Goal: Check status: Check status

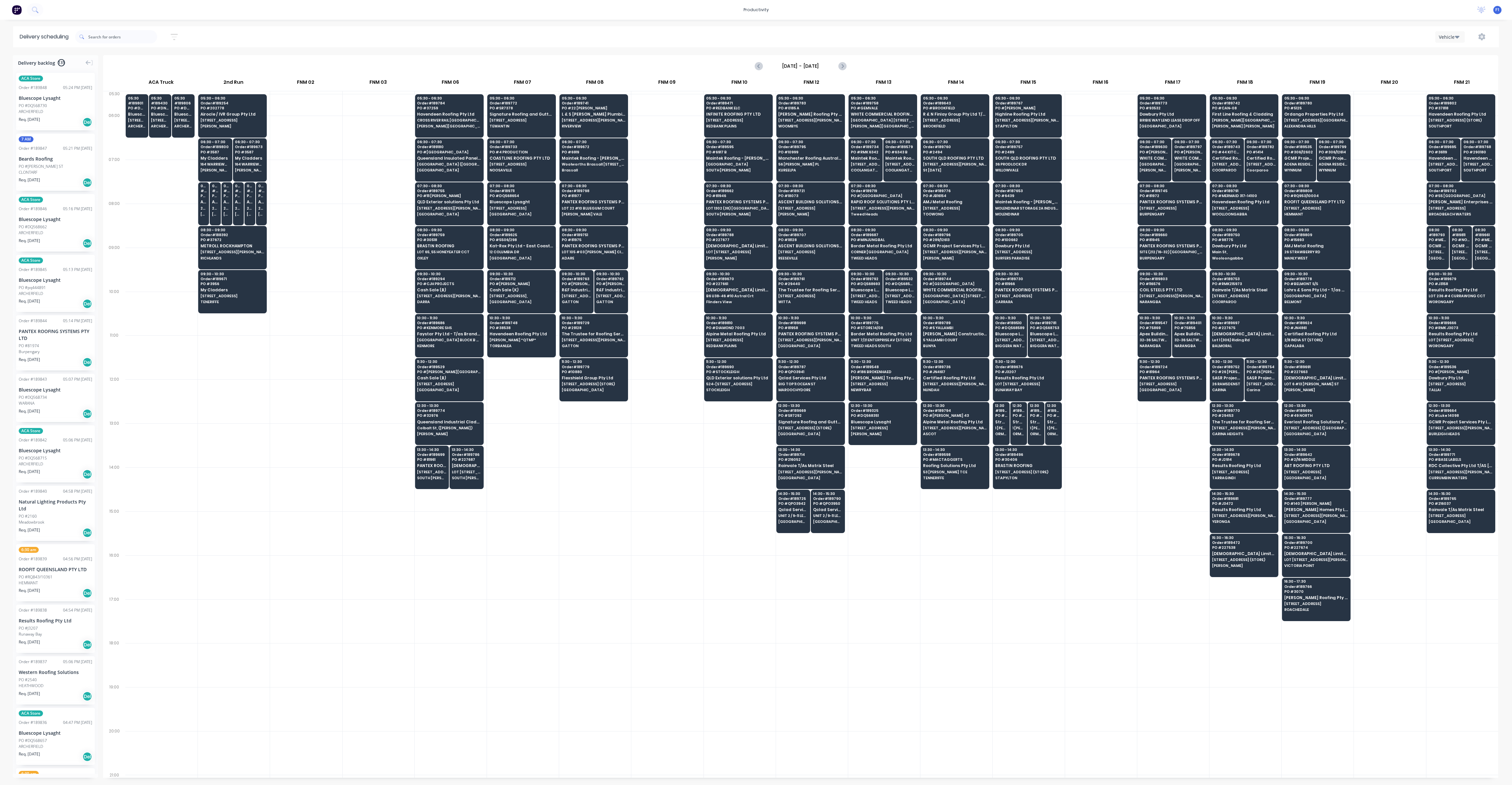
scroll to position [0, 0]
click at [1243, 296] on div "09:30 - 10:30 Order # 189753 PO # RMK215973 Rainvale T/As Matrix Steel [GEOGRAP…" at bounding box center [1245, 288] width 68 height 37
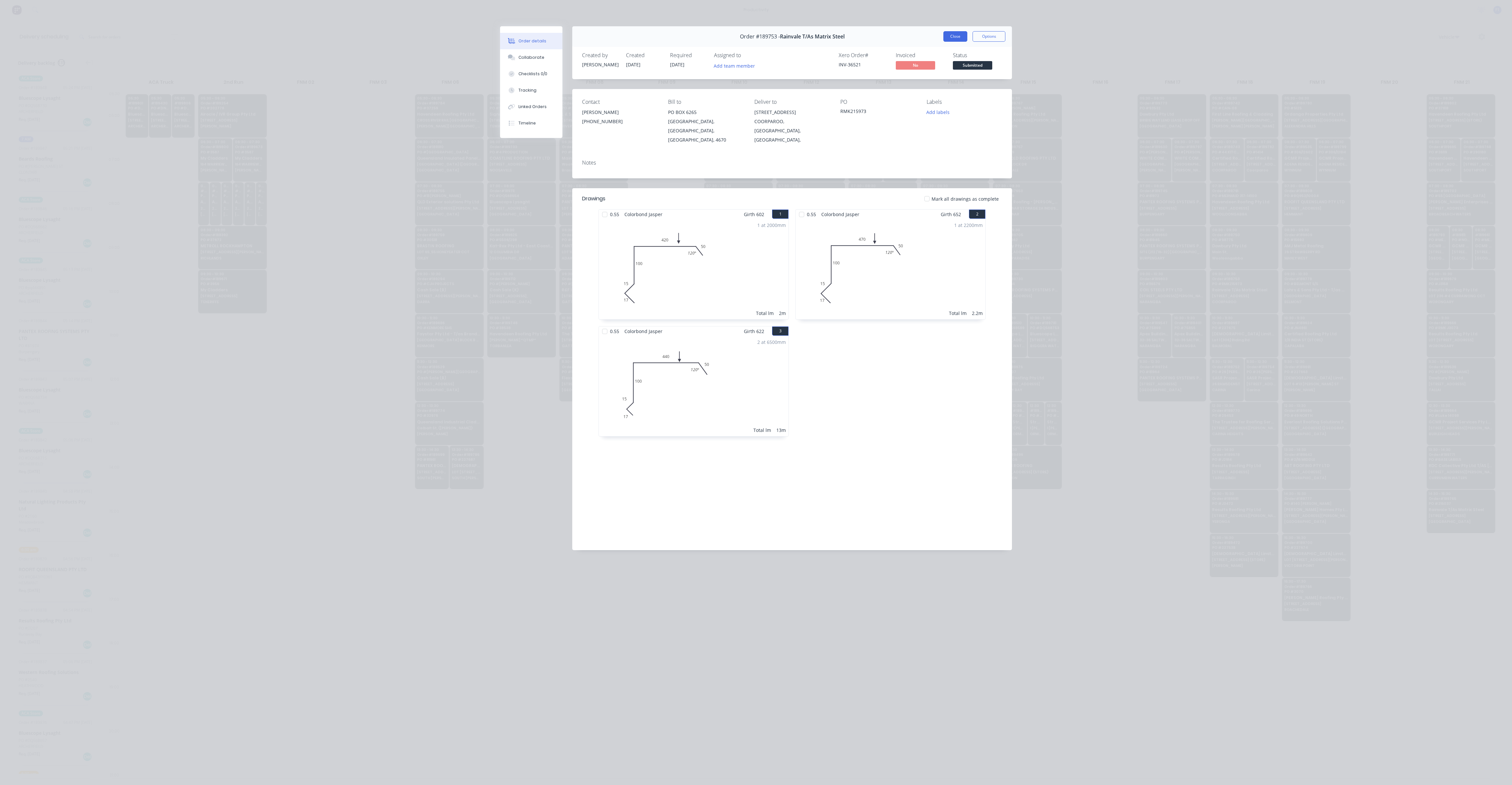
click at [956, 38] on button "Close" at bounding box center [955, 36] width 24 height 10
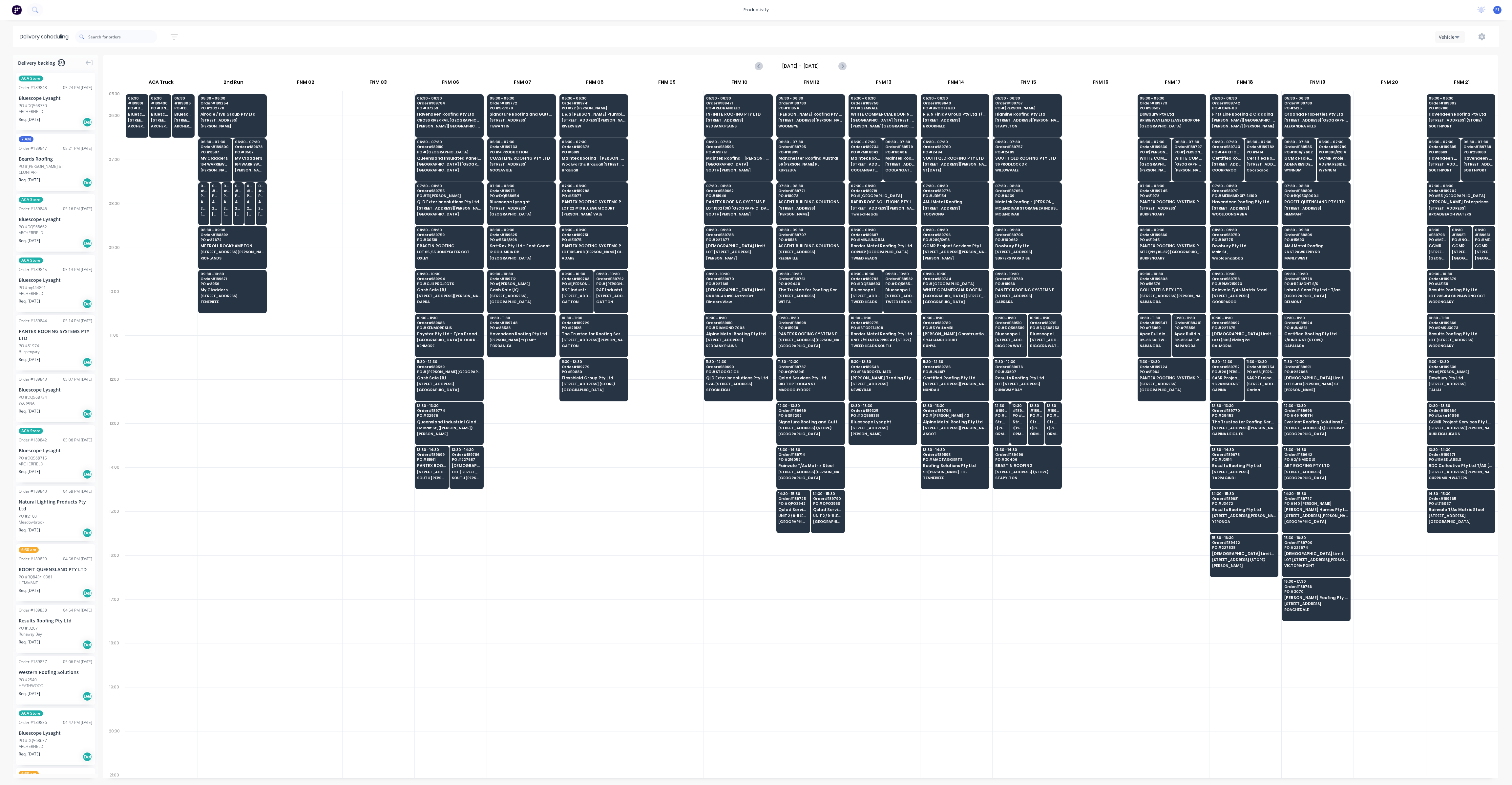
click at [1171, 449] on div at bounding box center [1173, 445] width 72 height 44
click at [133, 37] on input "text" at bounding box center [122, 37] width 69 height 13
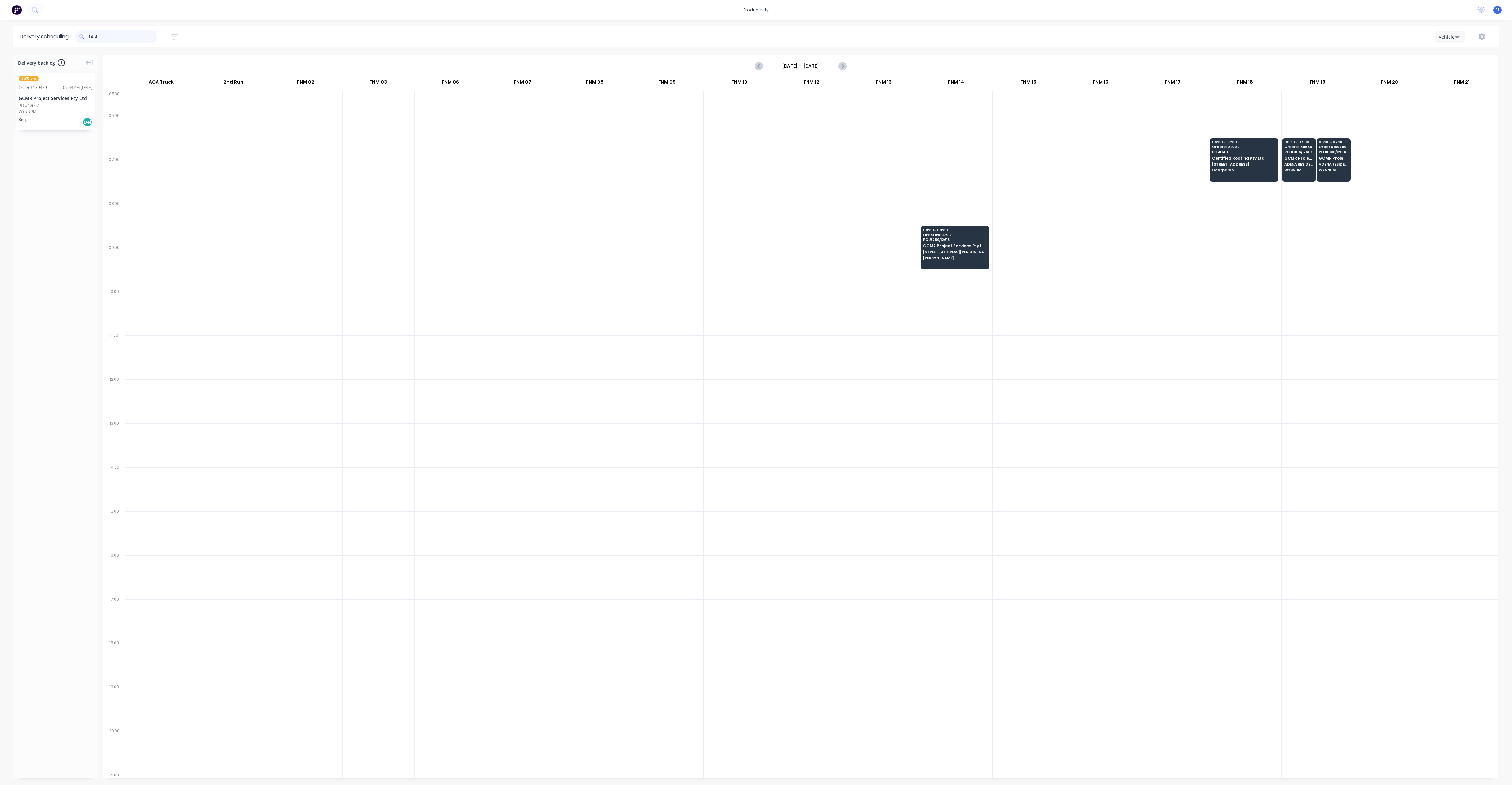
click at [104, 37] on input "1414" at bounding box center [122, 37] width 69 height 13
type input "1"
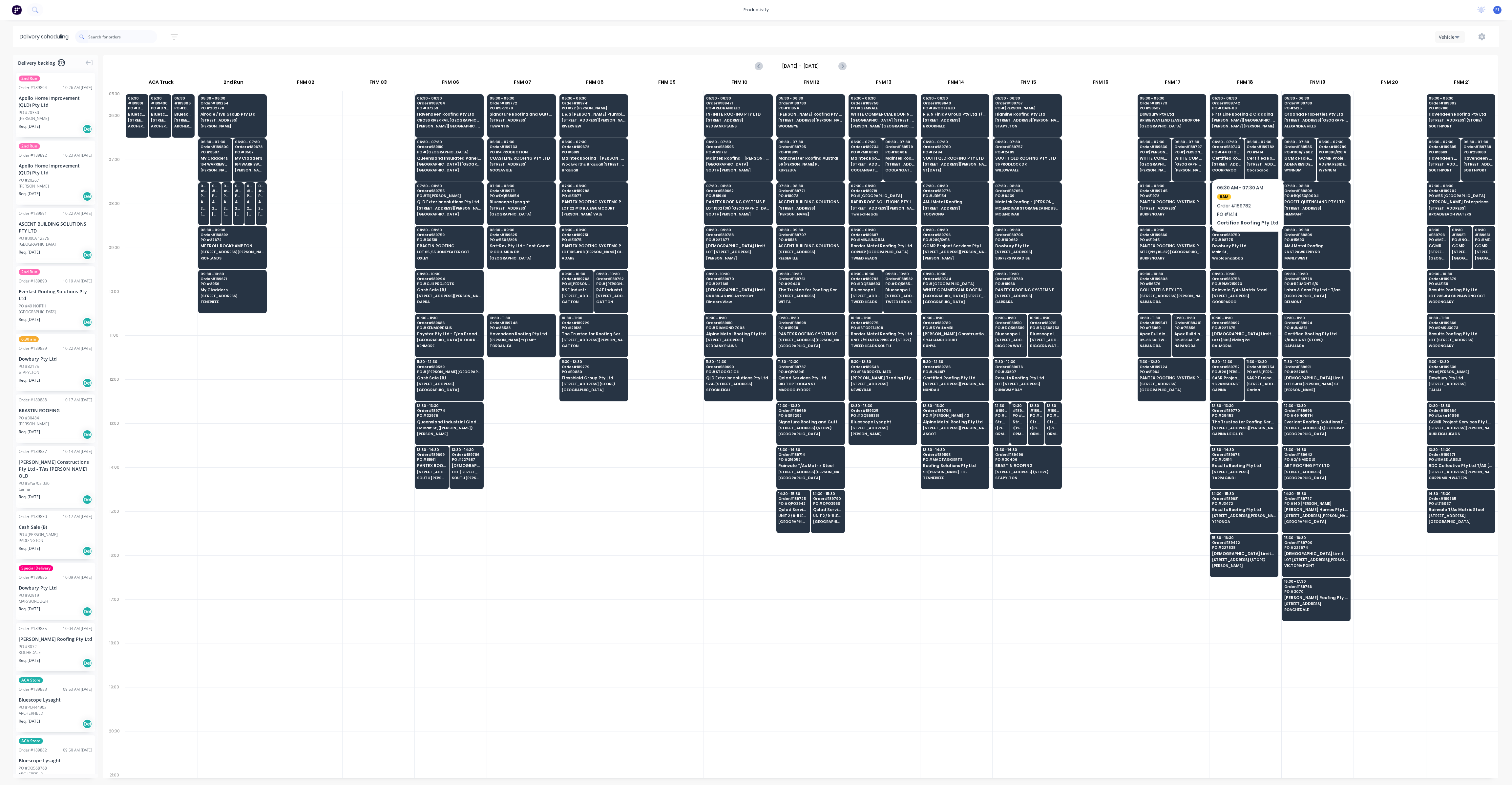
click at [1225, 163] on span "[STREET_ADDRESS]" at bounding box center [1227, 163] width 30 height 4
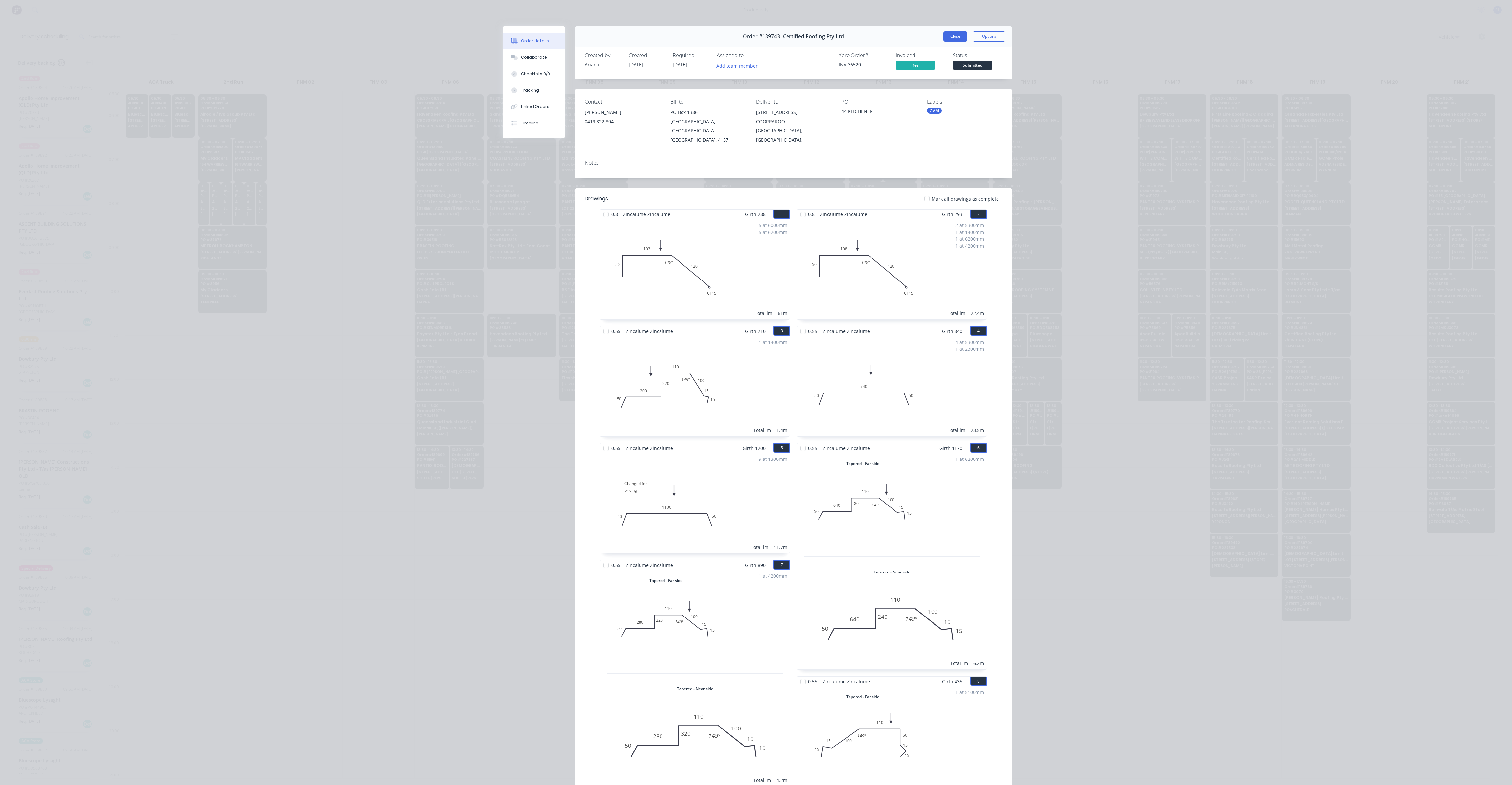
click at [944, 34] on button "Close" at bounding box center [955, 36] width 24 height 10
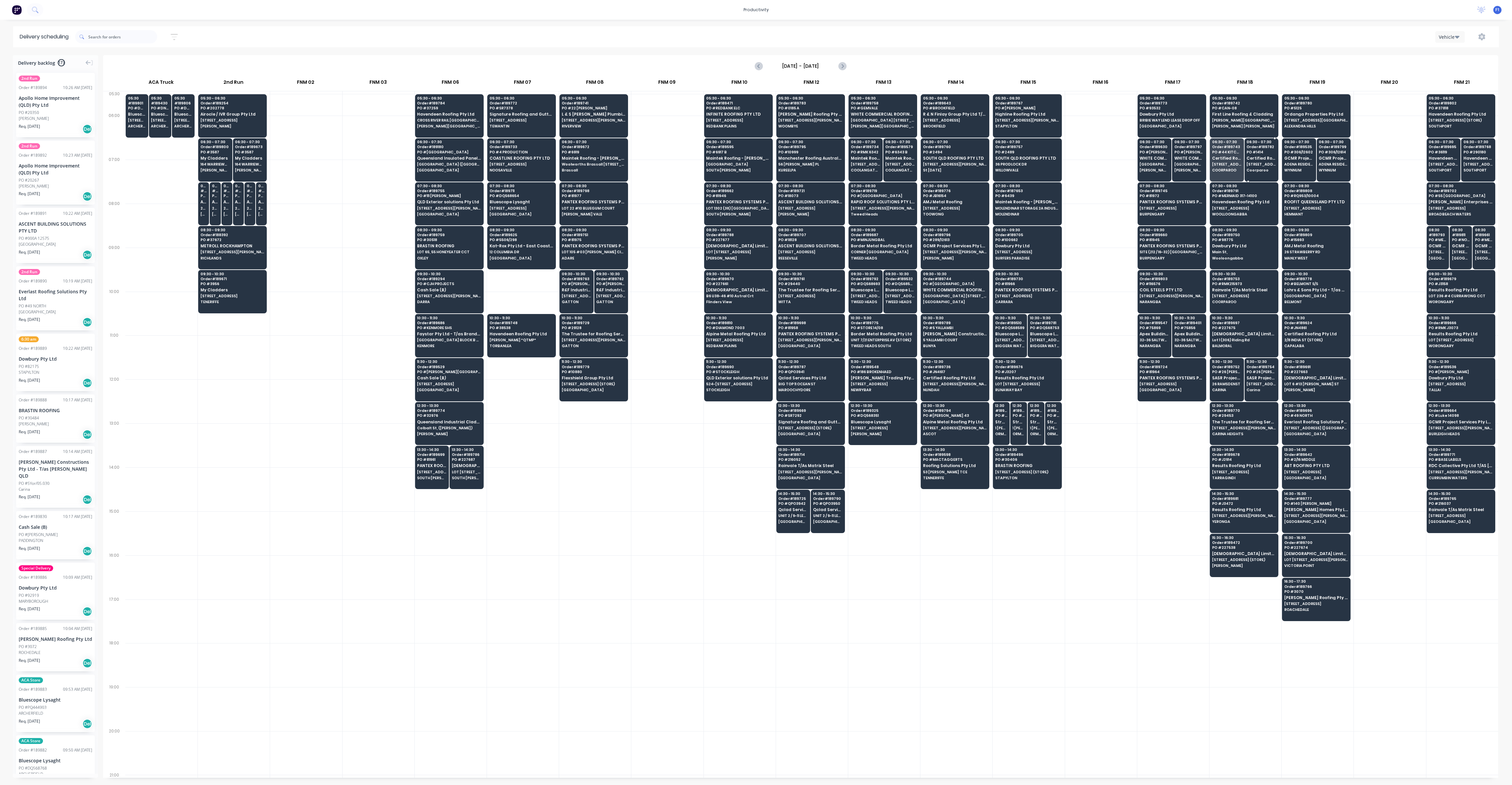
click at [1260, 162] on span "[STREET_ADDRESS]" at bounding box center [1262, 163] width 30 height 4
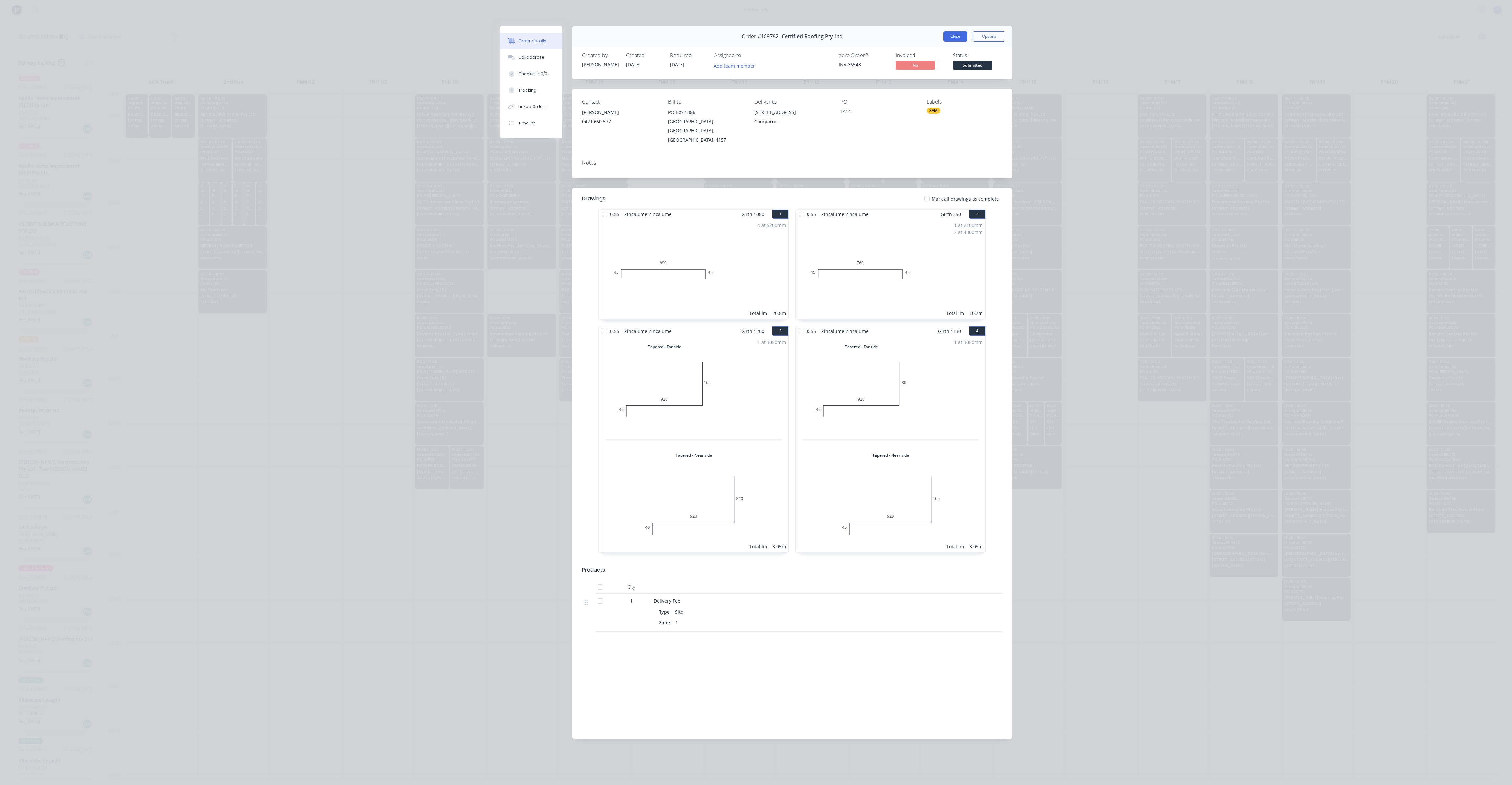
click at [946, 42] on button "Close" at bounding box center [955, 36] width 24 height 10
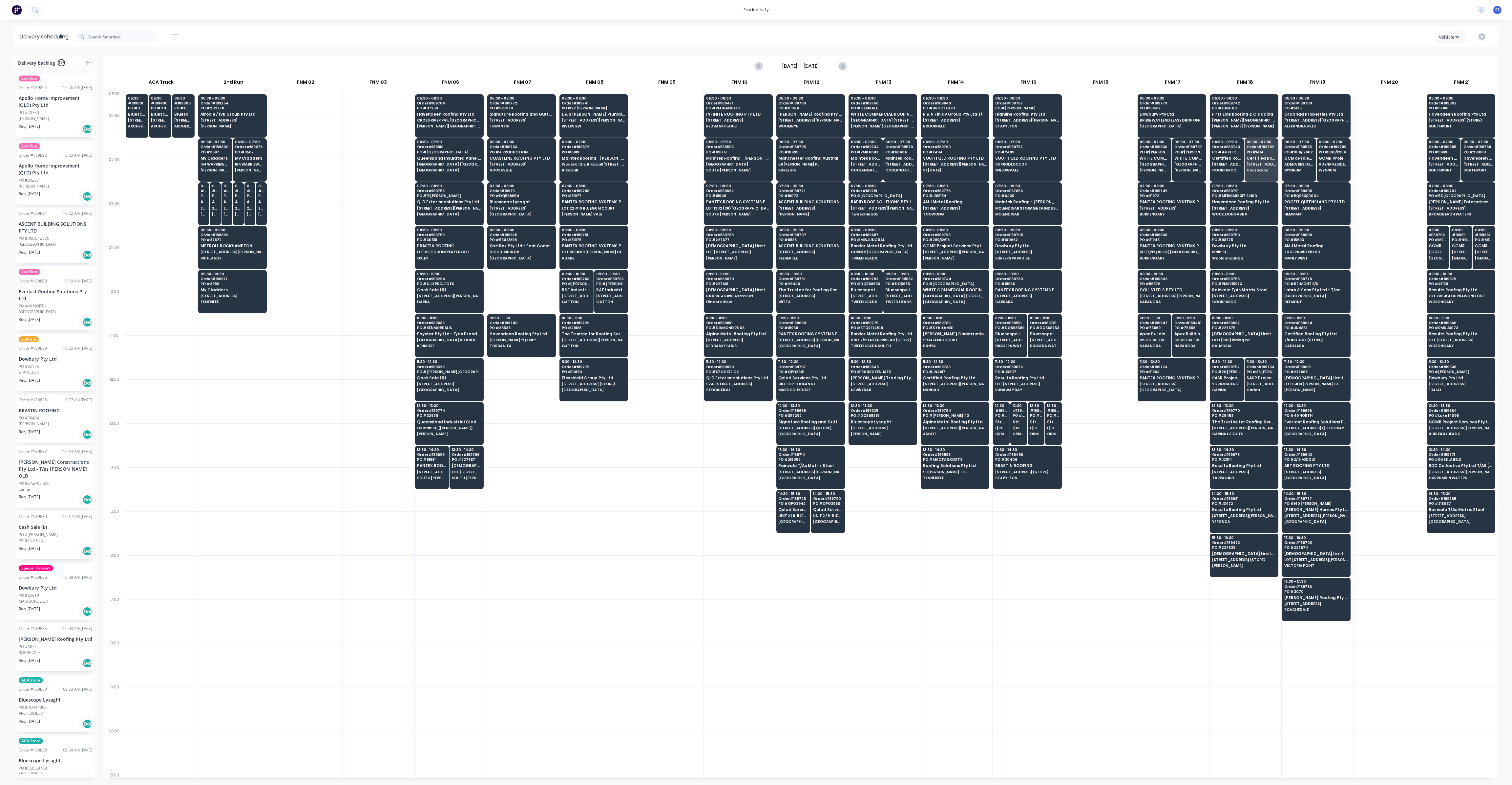
click at [1096, 227] on div at bounding box center [1101, 225] width 72 height 44
click at [684, 429] on div at bounding box center [667, 445] width 72 height 44
drag, startPoint x: 387, startPoint y: 405, endPoint x: 667, endPoint y: 507, distance: 298.0
click at [667, 507] on div "05:30 # 189801 PO # DQ568774 Bluescope Lysaght [STREET_ADDRESS][PERSON_NAME] (S…" at bounding box center [812, 434] width 1373 height 686
click at [258, 203] on span "Apollo Home Improvement (QLD) Pty Ltd" at bounding box center [261, 202] width 7 height 4
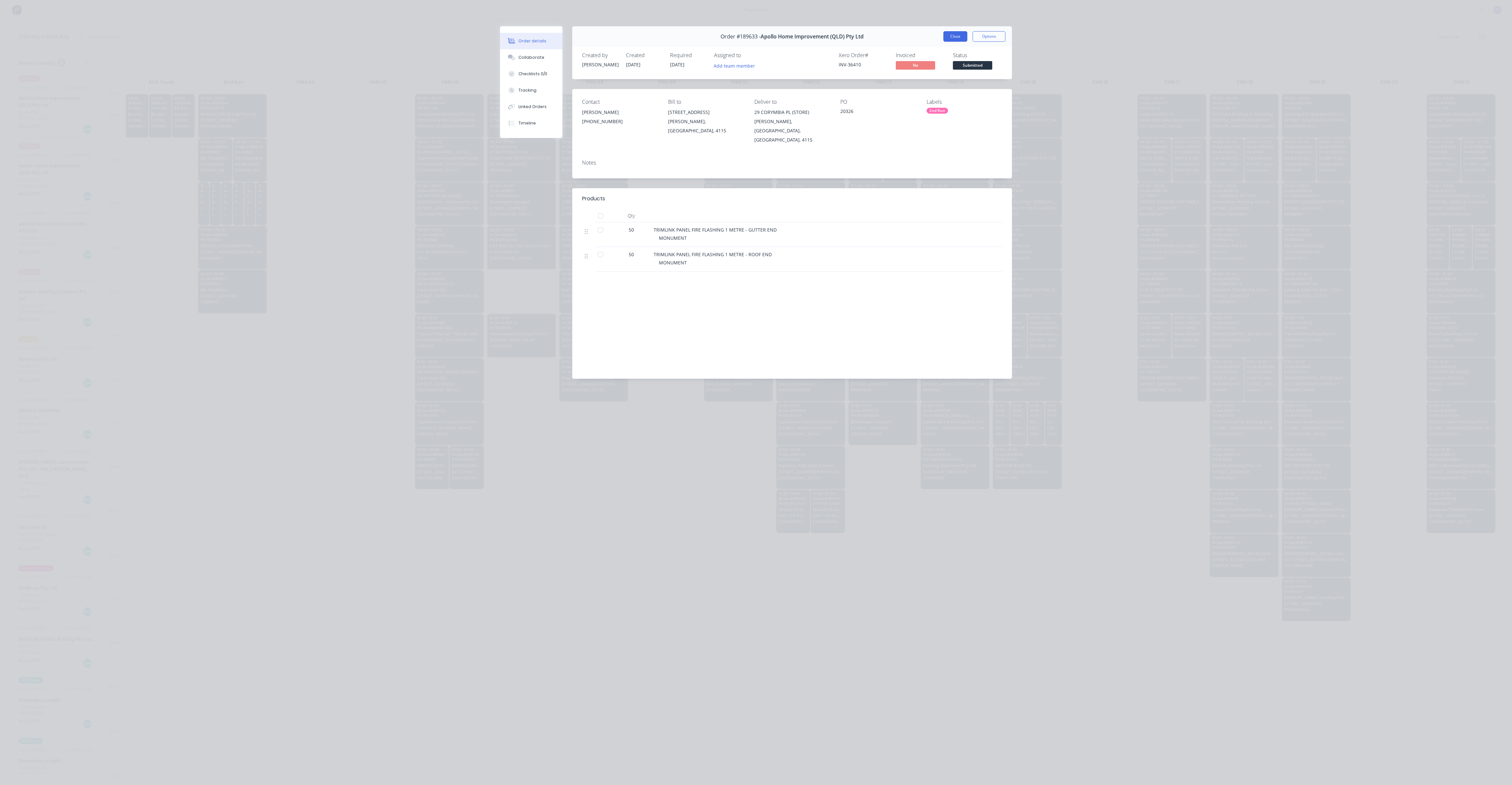
click at [952, 40] on button "Close" at bounding box center [955, 36] width 24 height 10
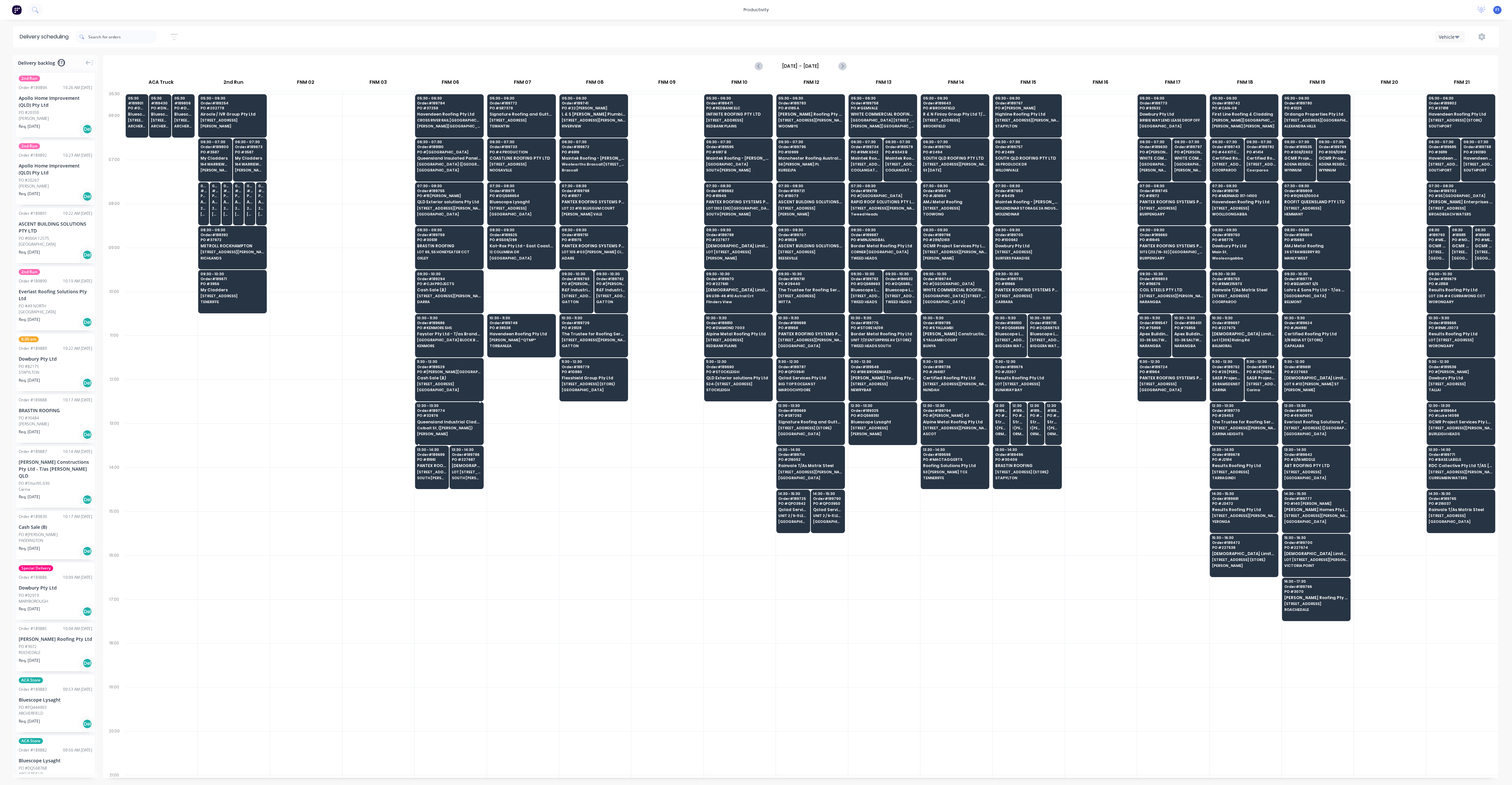
click at [457, 435] on div at bounding box center [449, 423] width 68 height 43
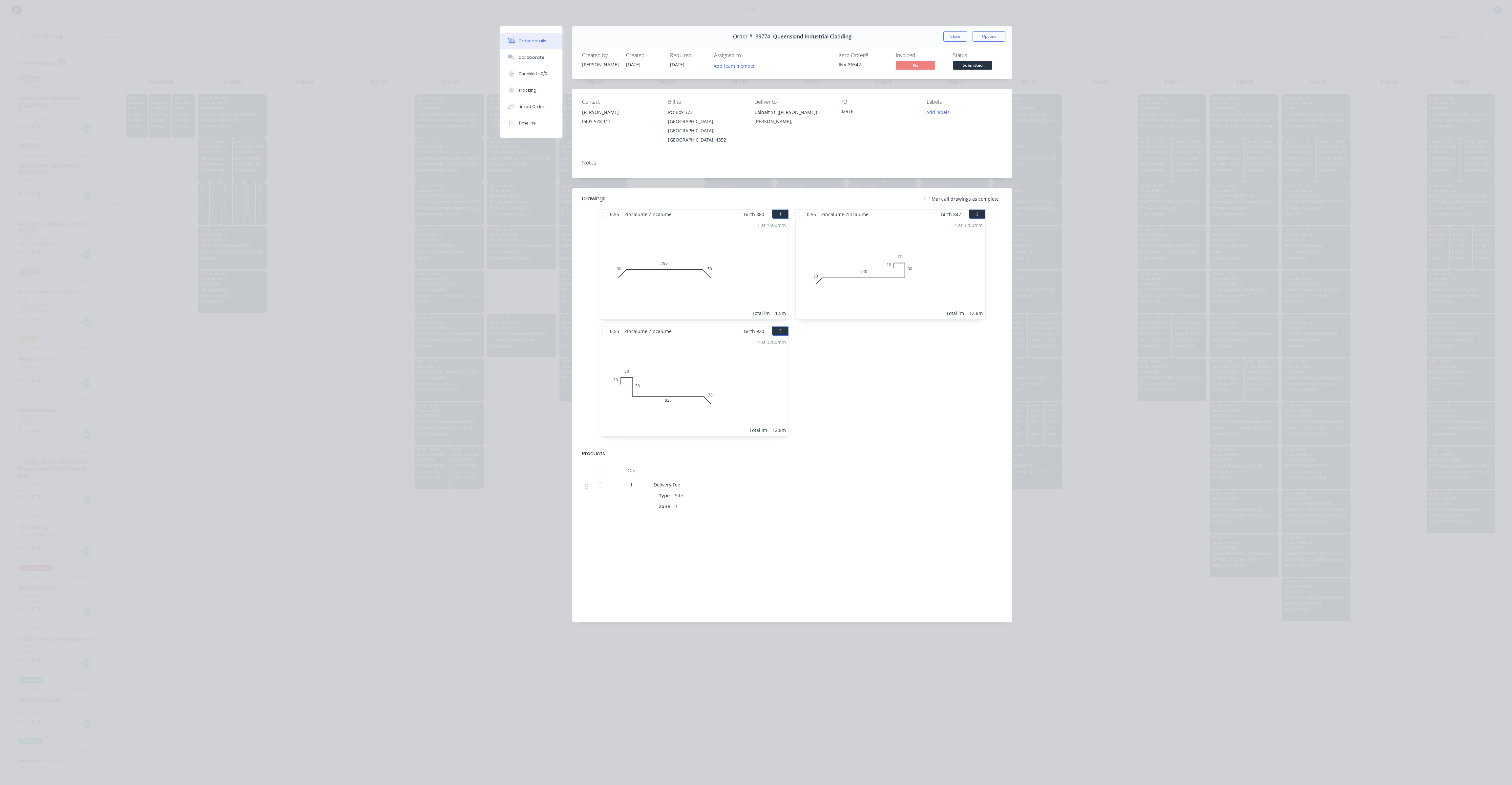
click at [959, 45] on div "Order #189774 - Queensland Industrial Cladding Close Options" at bounding box center [792, 36] width 439 height 21
click at [957, 36] on button "Close" at bounding box center [955, 36] width 24 height 10
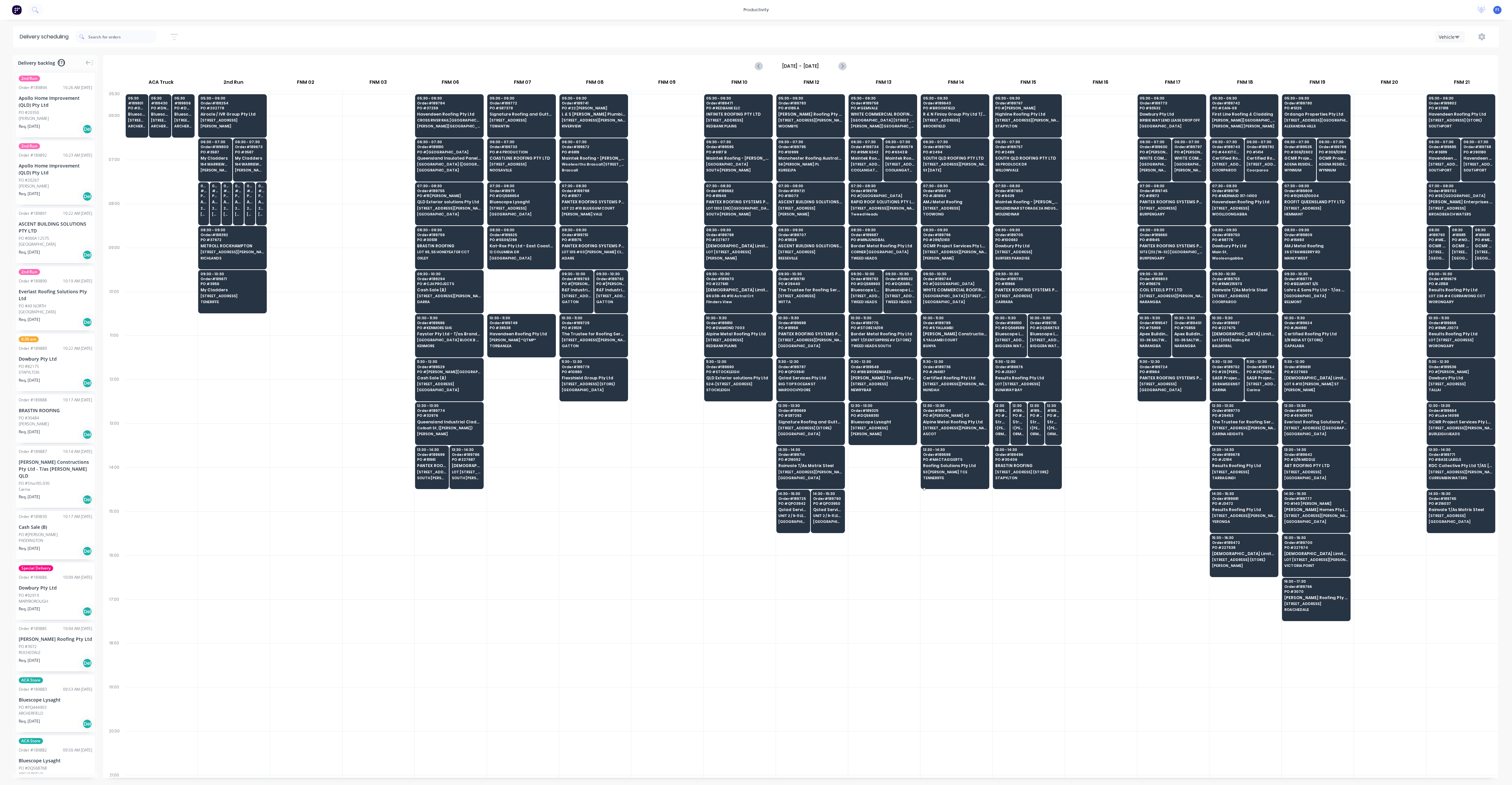
click at [952, 463] on span "Roofing Solutions Pty Ltd" at bounding box center [955, 466] width 64 height 4
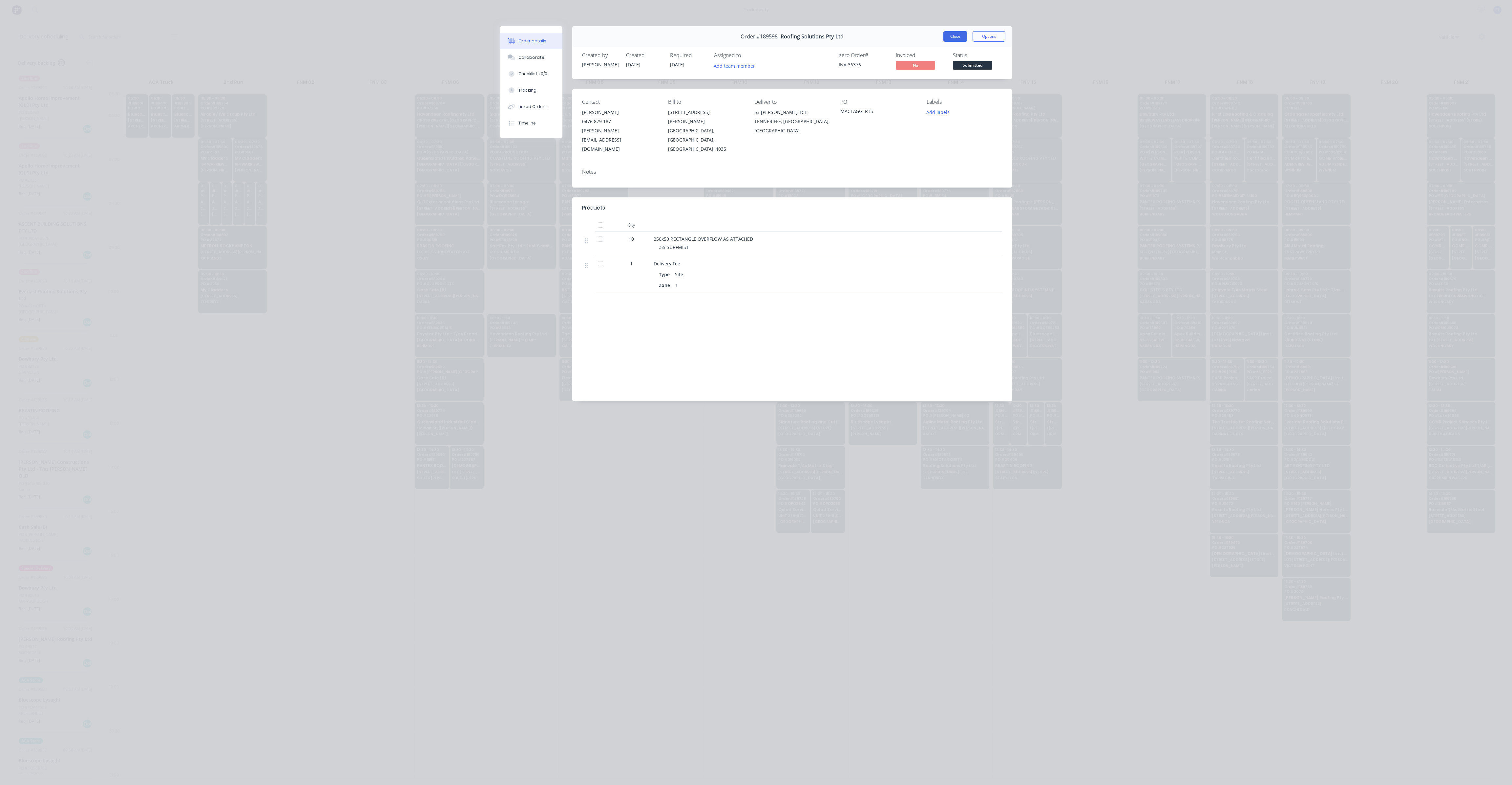
click at [960, 37] on button "Close" at bounding box center [955, 36] width 24 height 10
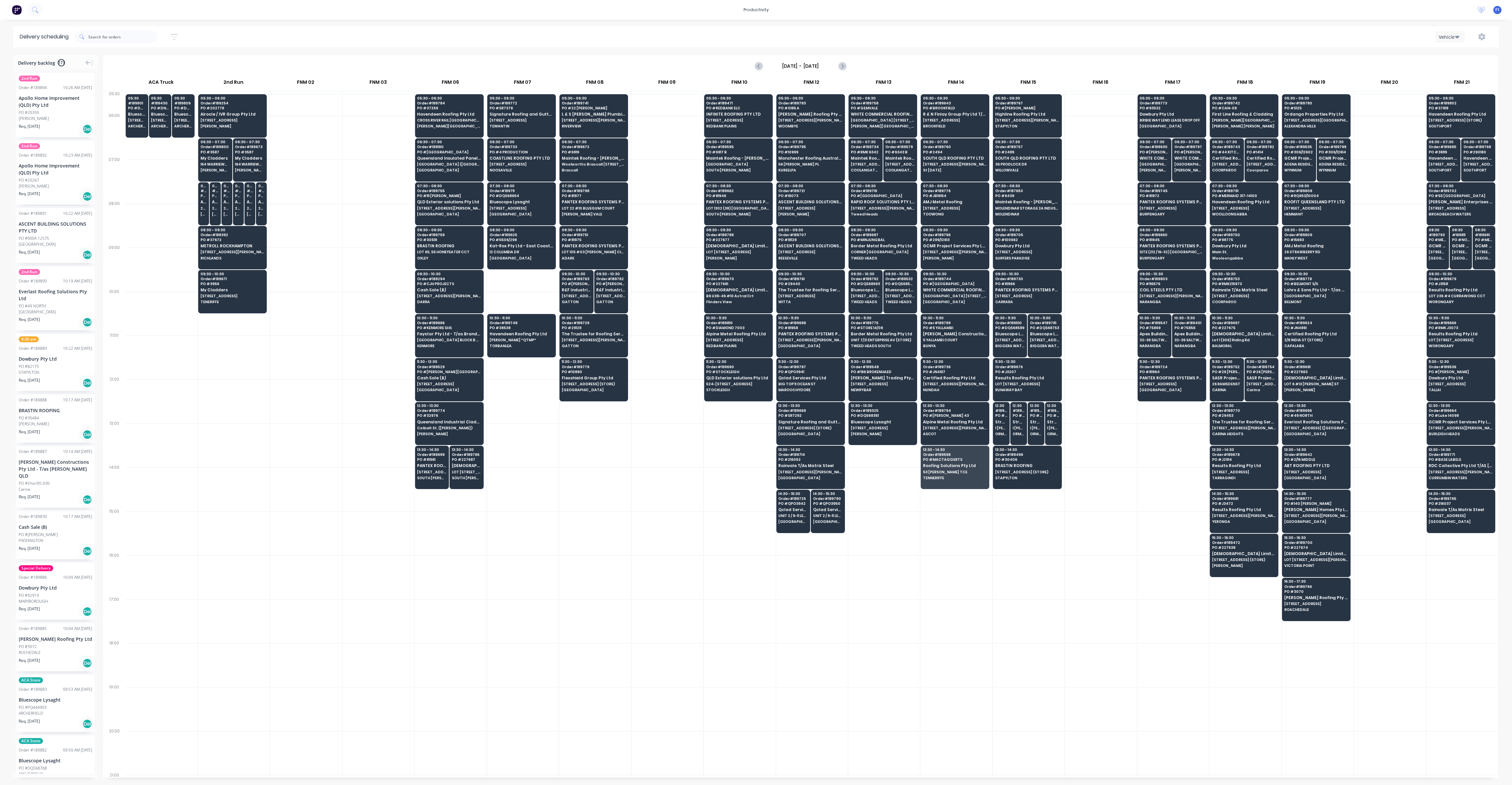
drag, startPoint x: 1081, startPoint y: 643, endPoint x: 1076, endPoint y: 631, distance: 13.0
click at [1080, 643] on div at bounding box center [1101, 665] width 72 height 44
